Goal: Task Accomplishment & Management: Use online tool/utility

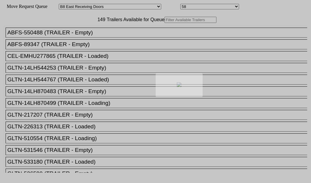
select select "536"
select select "8226"
click at [80, 44] on div at bounding box center [155, 91] width 311 height 183
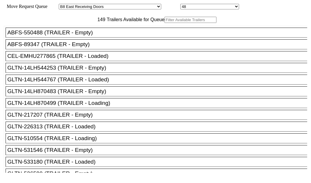
click at [164, 23] on input "text" at bounding box center [190, 20] width 52 height 6
paste input "XPOU424817"
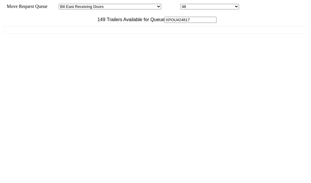
type input "XPOU424817"
click at [40, 54] on div "ABFS-550488 (TRAILER - Empty) ABFS-89347 (TRAILER - Empty) CEL-EMHU277865 (TRAI…" at bounding box center [155, 98] width 303 height 150
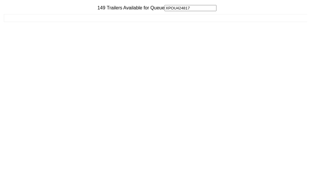
scroll to position [23, 0]
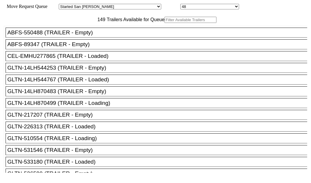
click at [164, 23] on input "text" at bounding box center [190, 20] width 52 height 6
paste input "HGIU647873"
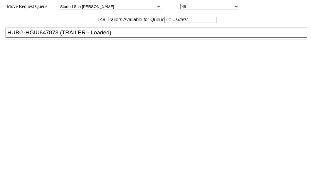
type input "HGIU647873"
click at [29, 36] on div "HUBG-HGIU647873 (TRAILER - Loaded)" at bounding box center [158, 32] width 303 height 6
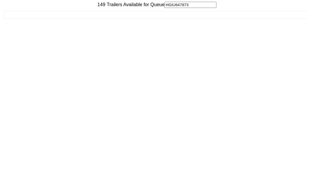
scroll to position [23, 0]
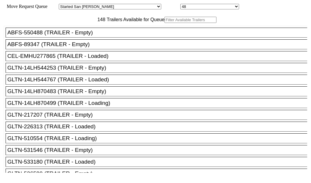
click at [164, 23] on input "text" at bounding box center [190, 20] width 52 height 6
paste input "STTU431763"
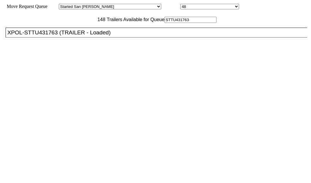
type input "STTU431763"
click at [51, 36] on div "XPOL-STTU431763 (TRAILER - Loaded)" at bounding box center [158, 32] width 303 height 6
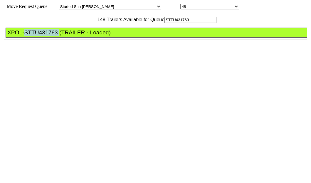
click at [51, 36] on div "XPOL-STTU431763 (TRAILER - Loaded)" at bounding box center [158, 32] width 303 height 6
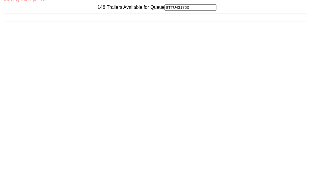
scroll to position [23, 0]
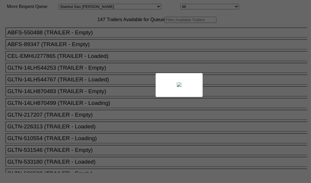
click at [92, 47] on div at bounding box center [155, 91] width 311 height 183
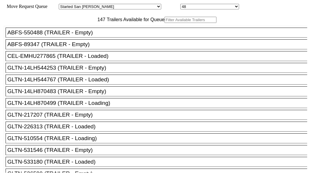
click at [164, 23] on input "text" at bounding box center [190, 20] width 52 height 6
paste input "LH217256"
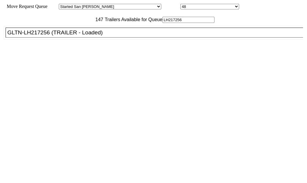
type input "LH217256"
click at [23, 36] on div "GLTN-LH217256 (TRAILER - Loaded)" at bounding box center [156, 32] width 299 height 6
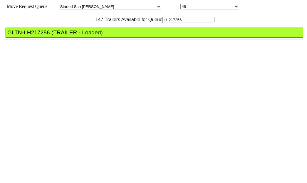
click at [35, 36] on div "GLTN-LH217256 (TRAILER - Loaded)" at bounding box center [156, 32] width 299 height 6
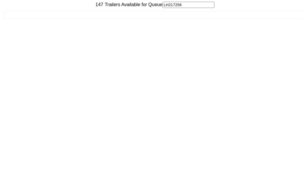
scroll to position [23, 0]
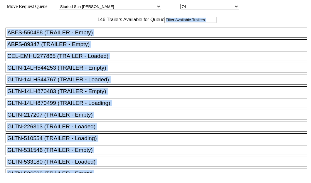
click at [164, 23] on input "text" at bounding box center [190, 20] width 52 height 6
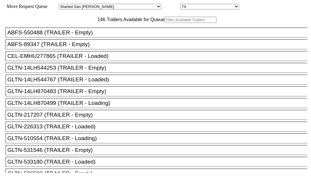
paste input "TA193783"
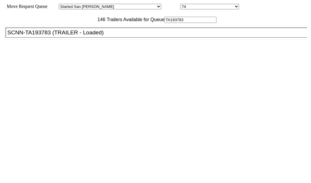
type input "TA193783"
click at [55, 36] on div "SCNN-TA193783 (TRAILER - Loaded)" at bounding box center [158, 32] width 303 height 6
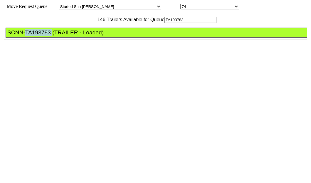
click at [55, 36] on div "SCNN-TA193783 (TRAILER - Loaded)" at bounding box center [158, 32] width 303 height 6
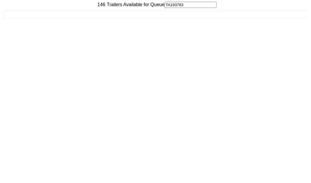
scroll to position [23, 0]
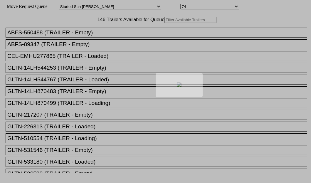
click at [101, 40] on div at bounding box center [155, 91] width 311 height 183
click at [101, 39] on div at bounding box center [155, 91] width 311 height 183
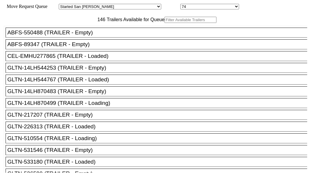
click at [164, 23] on input "text" at bounding box center [190, 20] width 52 height 6
paste input "415737"
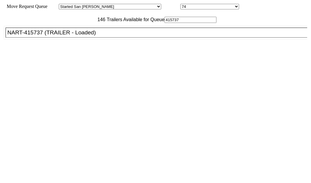
type input "415737"
click at [52, 36] on div "NART-415737 (TRAILER - Loaded)" at bounding box center [158, 32] width 303 height 6
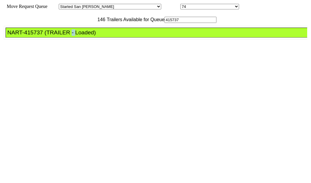
drag, startPoint x: 52, startPoint y: 51, endPoint x: 281, endPoint y: 130, distance: 242.3
click at [53, 36] on div "NART-415737 (TRAILER - Loaded)" at bounding box center [158, 32] width 303 height 6
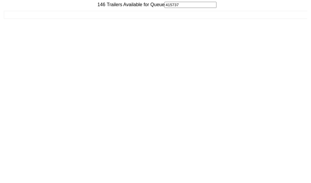
scroll to position [23, 0]
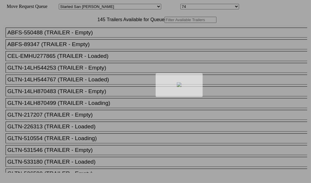
click at [89, 36] on div at bounding box center [155, 91] width 311 height 183
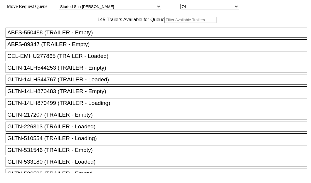
click at [164, 23] on input "text" at bounding box center [190, 20] width 52 height 6
paste input "TA216394"
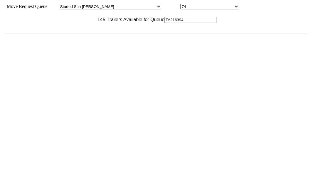
type input "TA216394"
click at [41, 52] on div "ABFS-550488 (TRAILER - Empty) ABFS-89347 (TRAILER - Empty) CEL-EMHU277865 (TRAI…" at bounding box center [155, 98] width 303 height 150
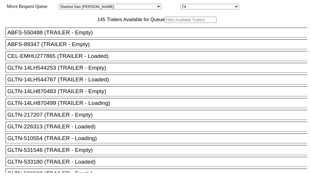
click at [164, 23] on input "text" at bounding box center [190, 20] width 52 height 6
paste input "HGIU507454"
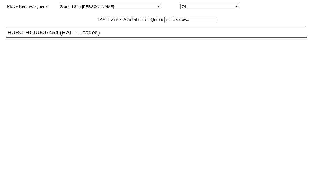
type input "HGIU507454"
click at [47, 36] on div "HUBG-HGIU507454 (RAIL - Loaded)" at bounding box center [158, 32] width 303 height 6
drag, startPoint x: 47, startPoint y: 52, endPoint x: 119, endPoint y: 60, distance: 72.4
click at [47, 36] on div "HUBG-HGIU507454 (RAIL - Loaded)" at bounding box center [158, 32] width 303 height 6
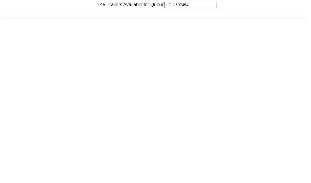
scroll to position [23, 0]
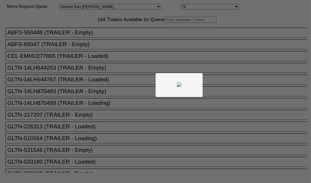
drag, startPoint x: 103, startPoint y: 40, endPoint x: 81, endPoint y: 36, distance: 22.1
click at [75, 35] on div at bounding box center [155, 91] width 311 height 183
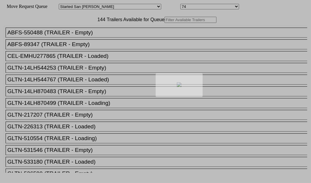
click at [82, 36] on body "Move Request Queue Area Started [GEOGRAPHIC_DATA][PERSON_NAME][PERSON_NAME] [GE…" at bounding box center [155, 98] width 306 height 193
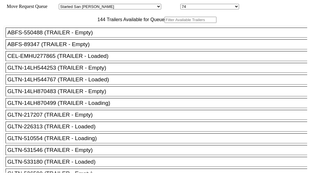
click at [164, 23] on input "text" at bounding box center [190, 20] width 52 height 6
paste input "TA150405"
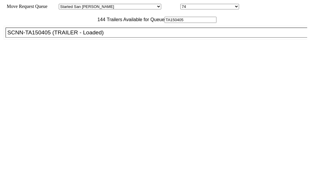
type input "TA150405"
click at [44, 36] on div "SCNN-TA150405 (TRAILER - Loaded)" at bounding box center [158, 32] width 303 height 6
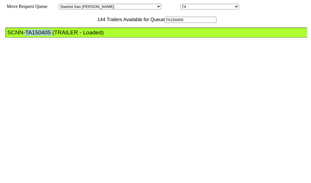
click at [44, 36] on div "SCNN-TA150405 (TRAILER - Loaded)" at bounding box center [158, 32] width 303 height 6
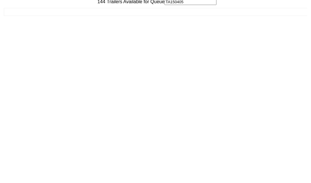
scroll to position [23, 0]
